Goal: Information Seeking & Learning: Learn about a topic

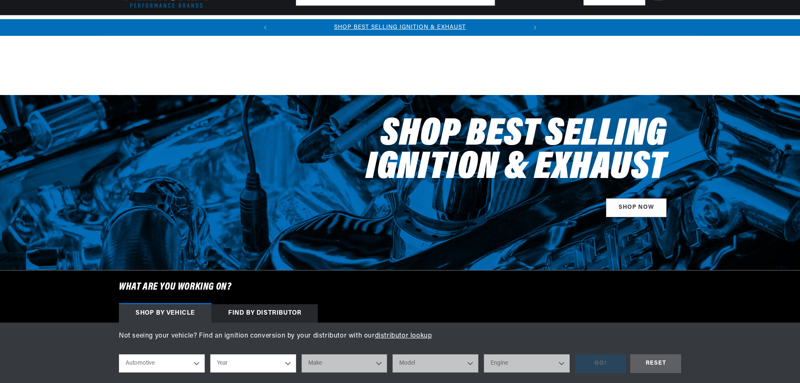
scroll to position [345, 0]
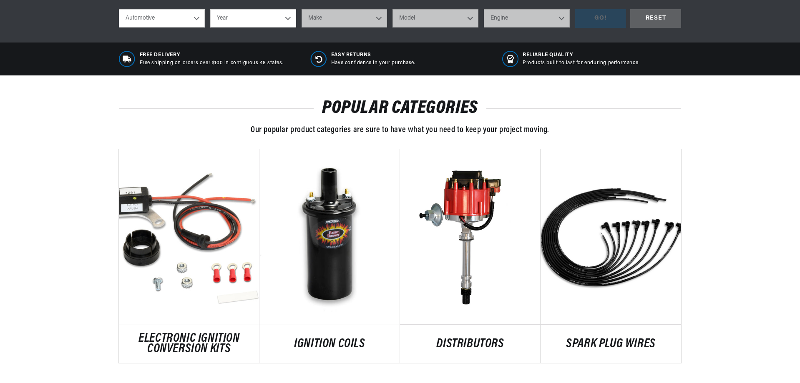
drag, startPoint x: 801, startPoint y: 45, endPoint x: 798, endPoint y: 61, distance: 16.1
click at [714, 57] on div "Free Delivery Free shipping on orders over $100 in contiguous 48 states. Easy R…" at bounding box center [400, 59] width 800 height 33
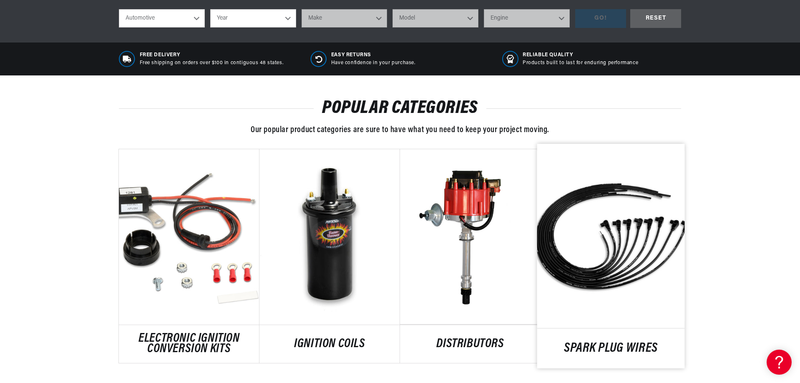
click at [668, 343] on link "SPARK PLUG WIRES" at bounding box center [611, 348] width 148 height 11
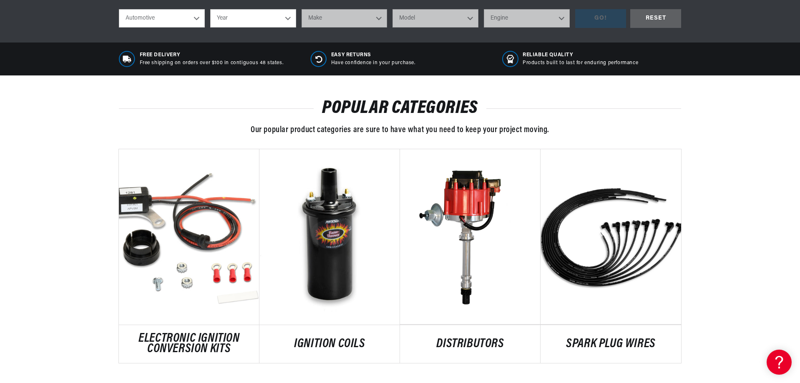
scroll to position [0, 253]
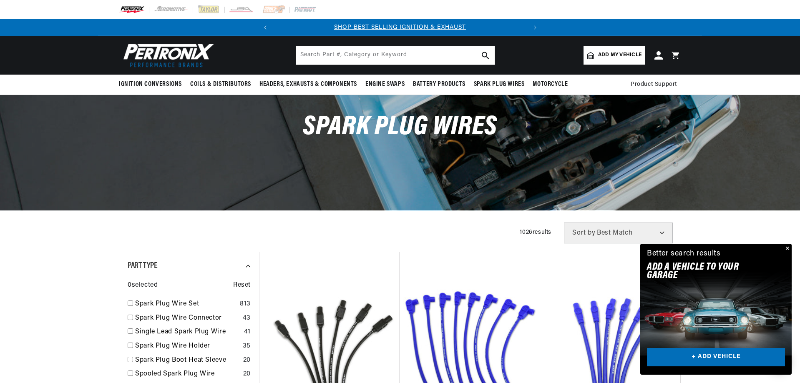
click at [621, 55] on span "Add my vehicle" at bounding box center [619, 55] width 43 height 8
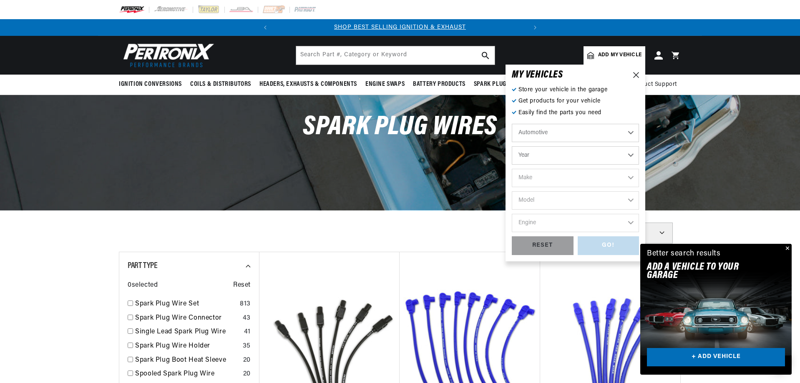
click at [628, 134] on select "Automotive Agricultural Industrial Marine Motorcycle" at bounding box center [575, 133] width 127 height 18
click at [512, 124] on select "Automotive Agricultural Industrial Marine Motorcycle" at bounding box center [575, 133] width 127 height 18
select select "Agricultural"
click at [630, 155] on select "Year 1970 1965 1964 1960 1959 1958 1957 1939 1938 1937" at bounding box center [575, 155] width 127 height 18
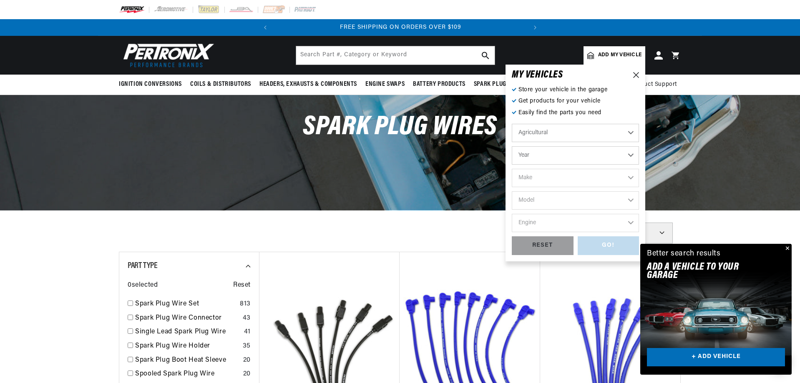
select select "1970"
click at [512, 146] on select "Year 1970 1965 1964 1960 1959 1958 1957 1939 1938 1937" at bounding box center [575, 155] width 127 height 18
select select "1970"
click at [631, 178] on select "Make International Harvester" at bounding box center [575, 178] width 127 height 18
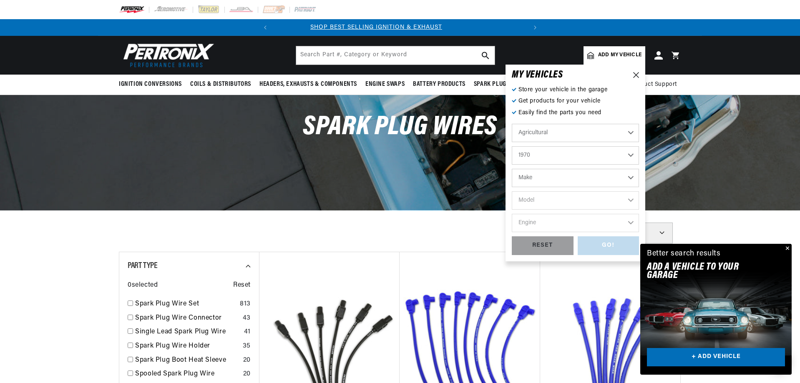
scroll to position [0, 0]
click at [630, 177] on select "Make International Harvester" at bounding box center [575, 178] width 127 height 18
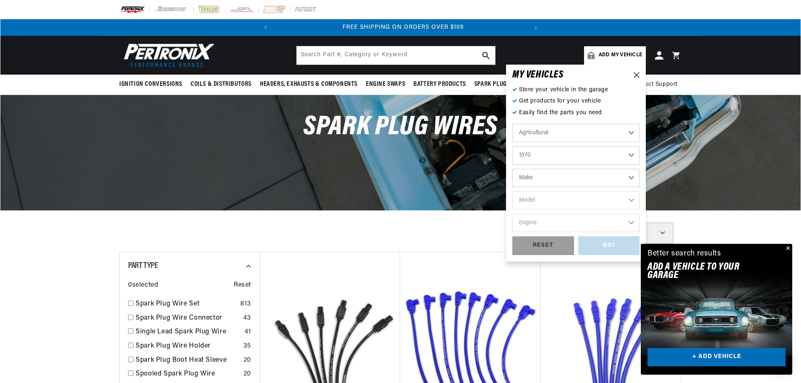
scroll to position [0, 253]
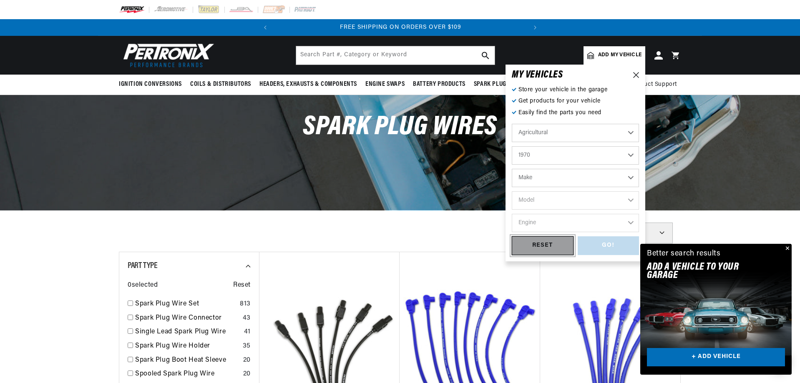
click at [544, 240] on div "RESET" at bounding box center [543, 246] width 62 height 19
select select "Automotive"
select select "Year"
click at [633, 73] on icon at bounding box center [636, 75] width 6 height 6
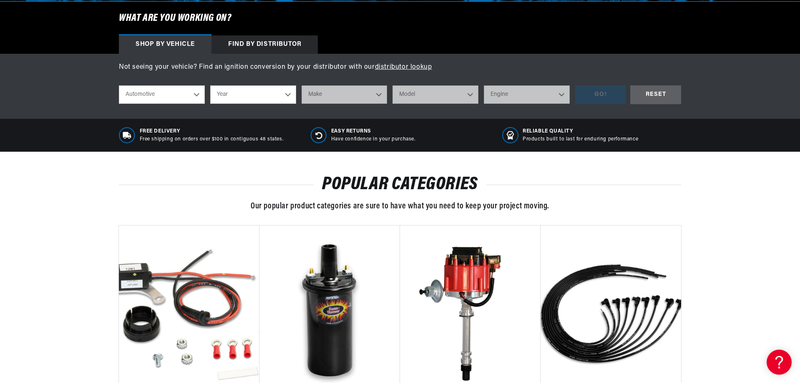
click at [260, 42] on div "Find by Distributor" at bounding box center [265, 44] width 106 height 18
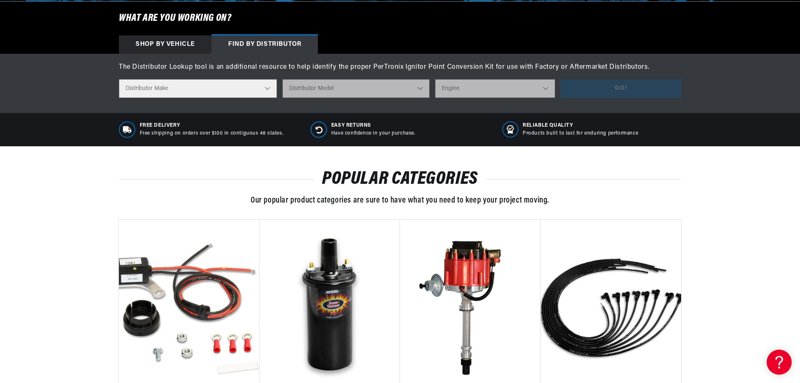
click at [267, 89] on select "Distributor Make Accel Aldon Autolite Bosch Century Chrysler Clark Colt Contine…" at bounding box center [198, 88] width 158 height 19
click at [174, 43] on div "Shop by vehicle" at bounding box center [165, 44] width 93 height 18
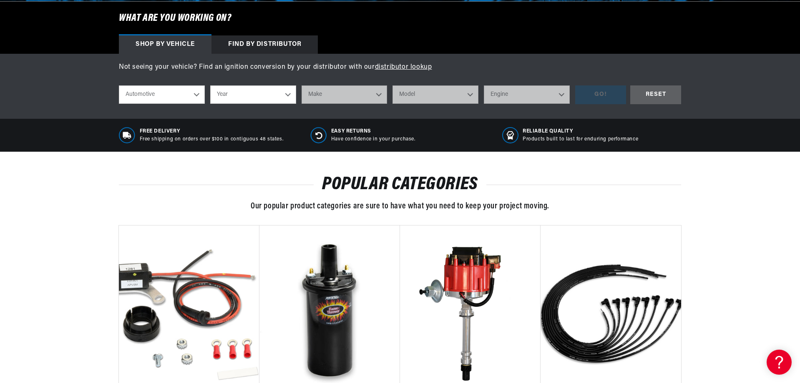
scroll to position [0, 253]
click at [197, 96] on select "Automotive Agricultural Industrial Marine Motorcycle" at bounding box center [162, 95] width 86 height 18
click at [119, 86] on select "Automotive Agricultural Industrial Marine Motorcycle" at bounding box center [162, 95] width 86 height 18
select select "Agricultural"
click at [287, 95] on select "Year 1970 1965 1964 1960 1959 1958 1957 1939 1938 1937" at bounding box center [253, 95] width 86 height 18
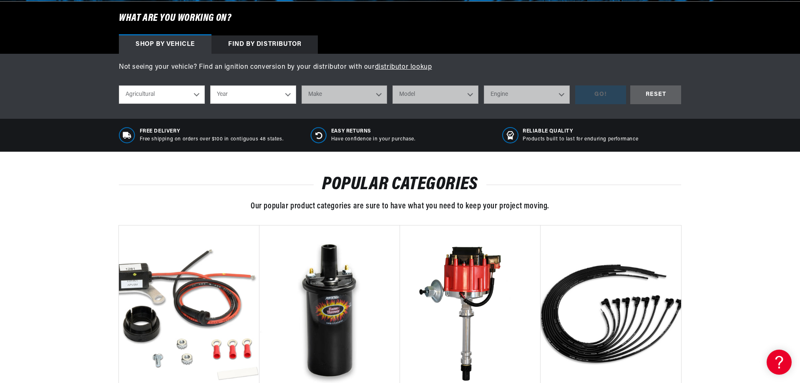
scroll to position [0, 24]
select select "1970"
click at [210, 86] on select "Year 1970 1965 1964 1960 1959 1958 1957 1939 1938 1937" at bounding box center [253, 95] width 86 height 18
select select "1970"
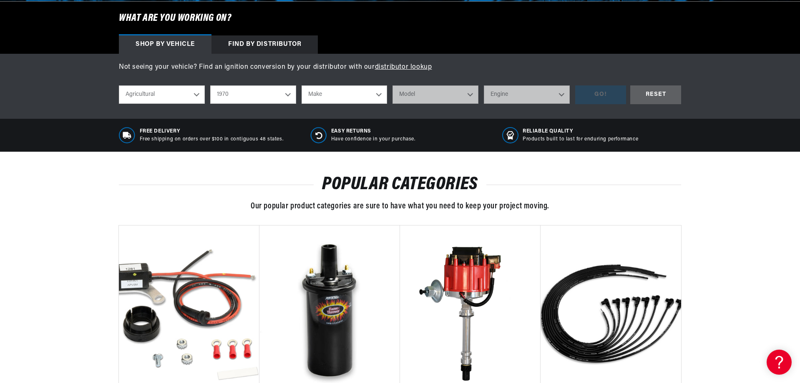
click at [381, 96] on select "Make International Harvester" at bounding box center [345, 95] width 86 height 18
select select "International-Harvester"
click at [302, 86] on select "Make International Harvester" at bounding box center [345, 95] width 86 height 18
select select "International-Harvester"
click at [469, 95] on select "Model 265 F H30B R Payloader UB-220 UR-450 UV-450 Power Unit" at bounding box center [436, 95] width 86 height 18
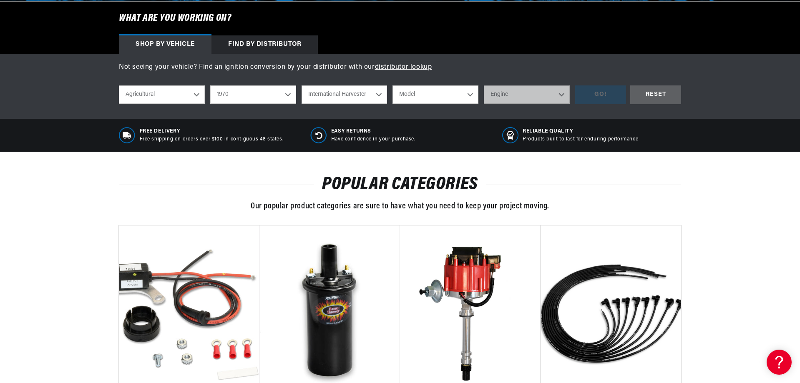
select select "F"
click at [393, 86] on select "Model 265 F H30B R Payloader UB-220 UR-450 UV-450 Power Unit" at bounding box center [436, 95] width 86 height 18
click at [561, 93] on select "Engine 6" at bounding box center [527, 95] width 86 height 18
click at [469, 93] on select "265 F H30B R Payloader UB-220 UR-450 UV-450 Power Unit" at bounding box center [436, 95] width 86 height 18
click at [393, 86] on select "265 F H30B R Payloader UB-220 UR-450 UV-450 Power Unit" at bounding box center [436, 95] width 86 height 18
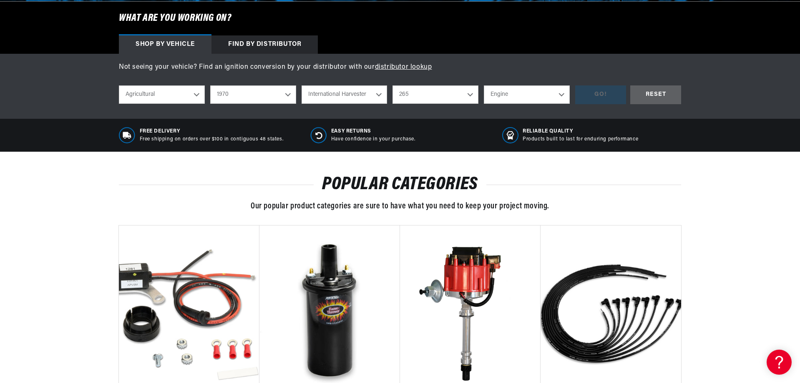
scroll to position [0, 253]
click at [560, 94] on select "Engine 6" at bounding box center [527, 95] width 86 height 18
click at [469, 93] on select "265 F H30B R Payloader UB-220 UR-450 UV-450 Power Unit" at bounding box center [436, 95] width 86 height 18
click at [393, 86] on select "265 F H30B R Payloader UB-220 UR-450 UV-450 Power Unit" at bounding box center [436, 95] width 86 height 18
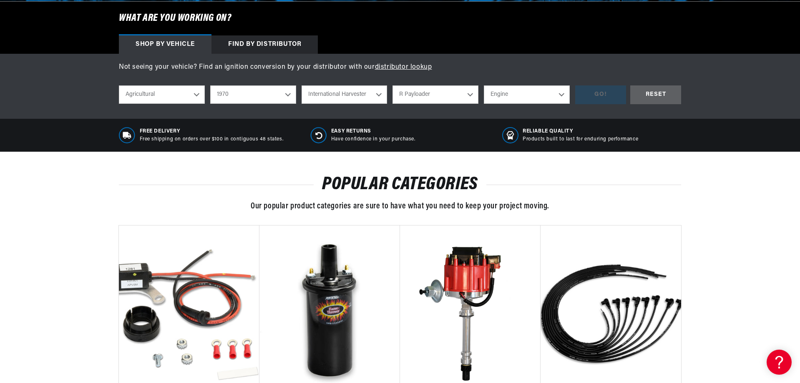
click at [562, 96] on select "Engine 6" at bounding box center [527, 95] width 86 height 18
click at [471, 93] on select "265 F H30B R Payloader UB-220 UR-450 UV-450 Power Unit" at bounding box center [436, 95] width 86 height 18
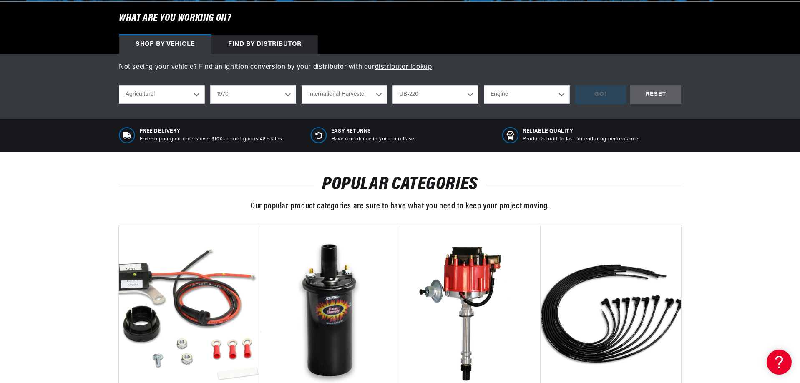
click at [393, 86] on select "265 F H30B R Payloader UB-220 UR-450 UV-450 Power Unit" at bounding box center [436, 95] width 86 height 18
click at [561, 94] on select "Engine 6" at bounding box center [527, 95] width 86 height 18
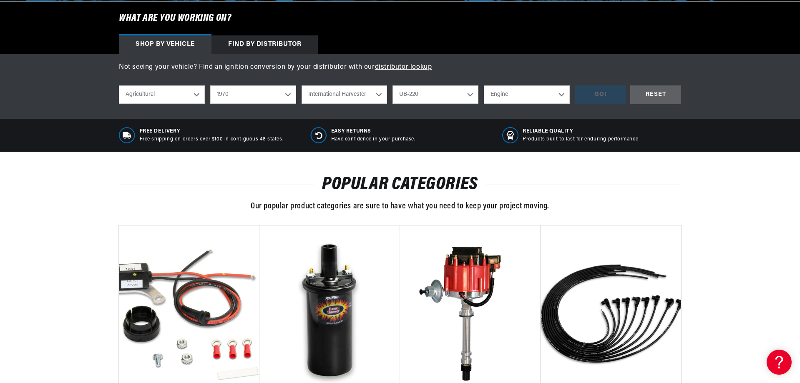
click at [469, 94] on select "265 F H30B R Payloader UB-220 UR-450 UV-450 Power Unit" at bounding box center [436, 95] width 86 height 18
click at [393, 86] on select "265 F H30B R Payloader UB-220 UR-450 UV-450 Power Unit" at bounding box center [436, 95] width 86 height 18
click at [560, 95] on select "Engine 6" at bounding box center [527, 95] width 86 height 18
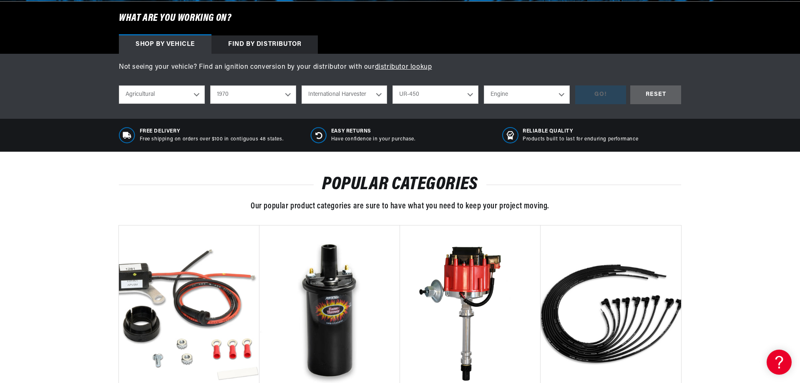
click at [471, 93] on select "265 F H30B R Payloader UB-220 UR-450 UV-450 Power Unit" at bounding box center [436, 95] width 86 height 18
click at [393, 86] on select "265 F H30B R Payloader UB-220 UR-450 UV-450 Power Unit" at bounding box center [436, 95] width 86 height 18
select select "UV-450-Power-Unit"
click at [560, 95] on select "Engine 6" at bounding box center [527, 95] width 86 height 18
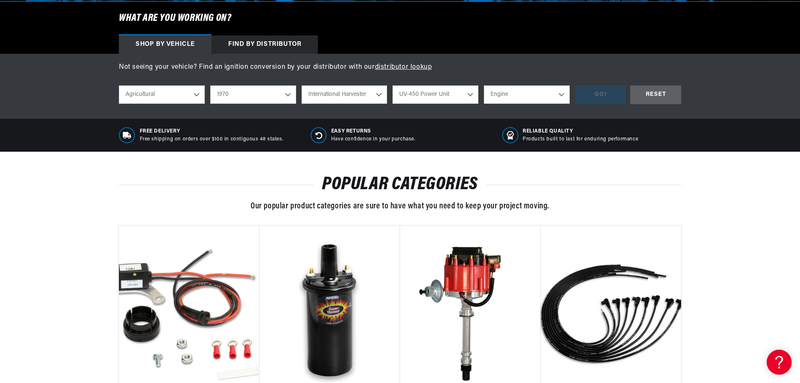
click at [560, 95] on select "Engine 6" at bounding box center [527, 95] width 86 height 18
click at [288, 95] on select "1970 1965 1964 1960 1959 1958 1957 1939 1938 1937" at bounding box center [253, 95] width 86 height 18
click at [210, 86] on select "1970 1965 1964 1960 1959 1958 1957 1939 1938 1937" at bounding box center [253, 95] width 86 height 18
select select "1965"
select select "Make"
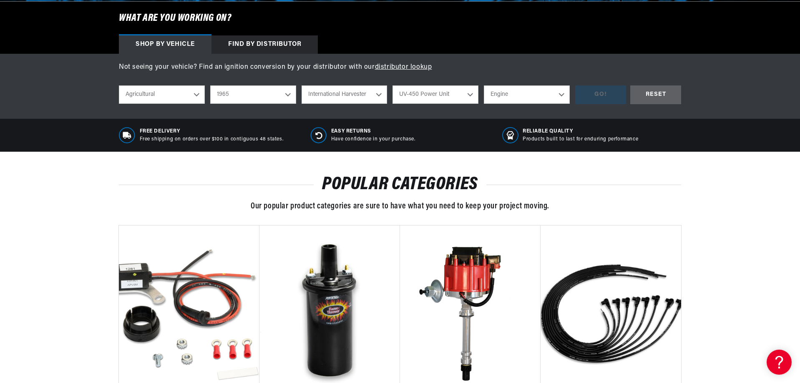
select select "Model"
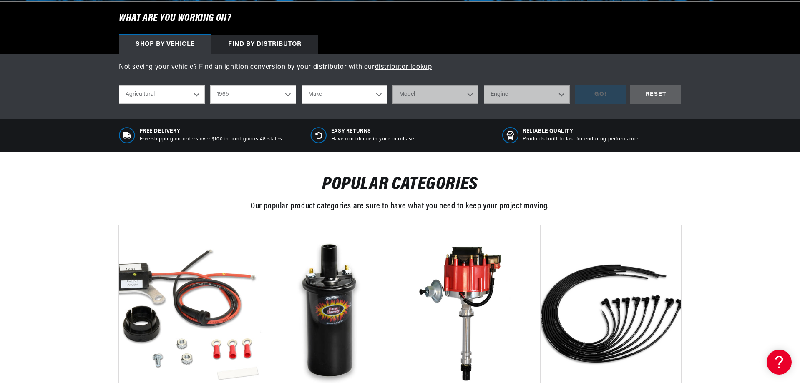
scroll to position [0, 253]
click at [377, 95] on select "Make Ford" at bounding box center [345, 95] width 86 height 18
click at [287, 96] on select "1970 1965 1964 1960 1959 1958 1957 1939 1938 1937" at bounding box center [253, 95] width 86 height 18
click at [210, 86] on select "1970 1965 1964 1960 1959 1958 1957 1939 1938 1937" at bounding box center [253, 95] width 86 height 18
select select "1970"
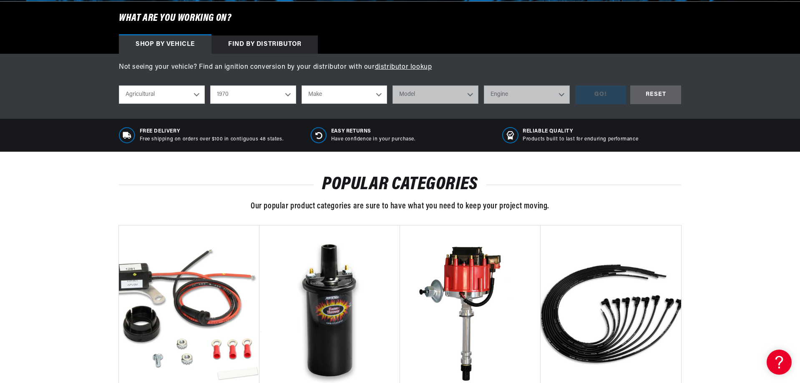
scroll to position [0, 0]
click at [378, 94] on select "Make International Harvester" at bounding box center [345, 95] width 86 height 18
select select "International-Harvester"
click at [302, 86] on select "Make International Harvester" at bounding box center [345, 95] width 86 height 18
select select "International-Harvester"
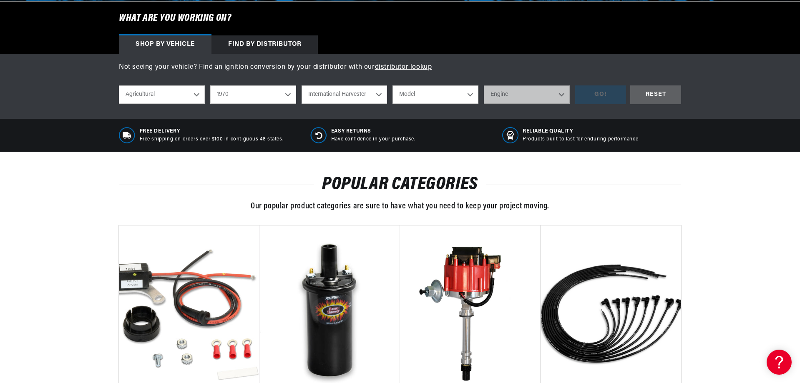
scroll to position [0, 253]
click at [468, 95] on select "Model 265 F H30B R Payloader UB-220 UR-450 UV-450 Power Unit" at bounding box center [436, 95] width 86 height 18
click at [393, 86] on select "Model 265 F H30B R Payloader UB-220 UR-450 UV-450 Power Unit" at bounding box center [436, 95] width 86 height 18
click at [471, 94] on select "Model 265 F H30B R Payloader UB-220 UR-450 UV-450 Power Unit" at bounding box center [436, 95] width 86 height 18
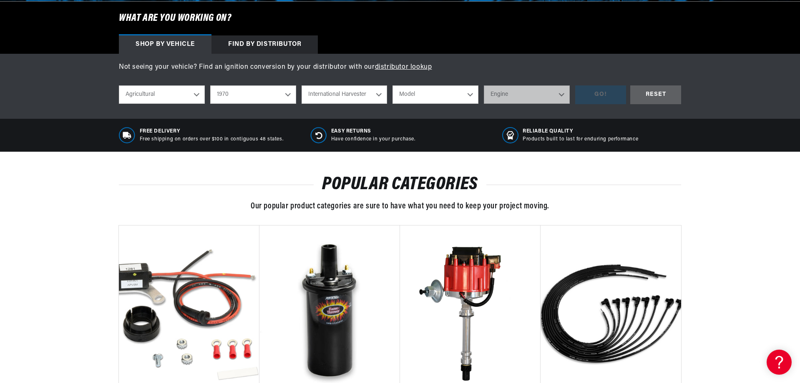
select select "H30B"
click at [393, 86] on select "Model 265 F H30B R Payloader UB-220 UR-450 UV-450 Power Unit" at bounding box center [436, 95] width 86 height 18
select select "H30B"
click at [565, 94] on select "Engine 6" at bounding box center [527, 95] width 86 height 18
select select "6"
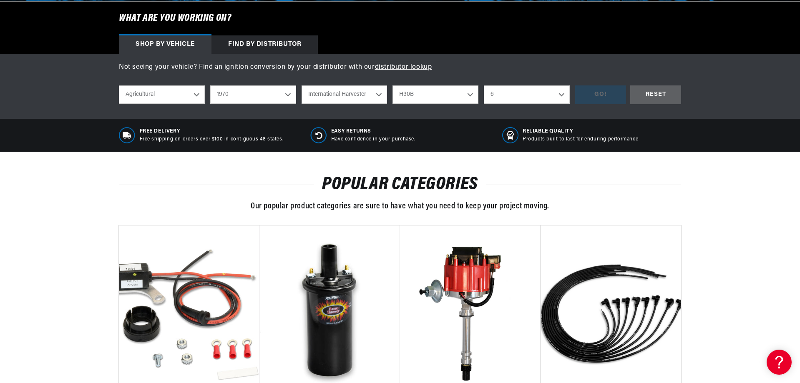
click at [484, 86] on select "Engine 6" at bounding box center [527, 95] width 86 height 18
select select "6"
click at [561, 95] on select "6" at bounding box center [527, 95] width 86 height 18
